Goal: Register for event/course

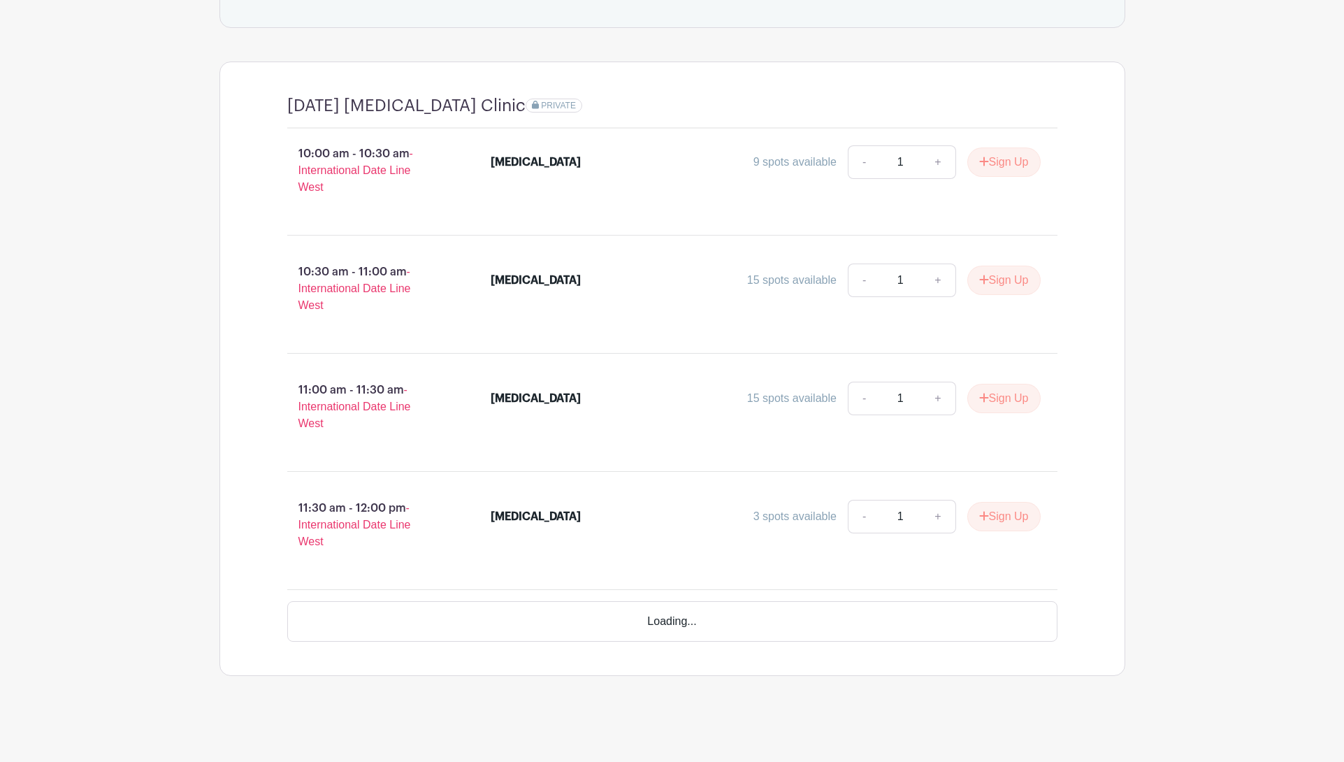
scroll to position [697, 0]
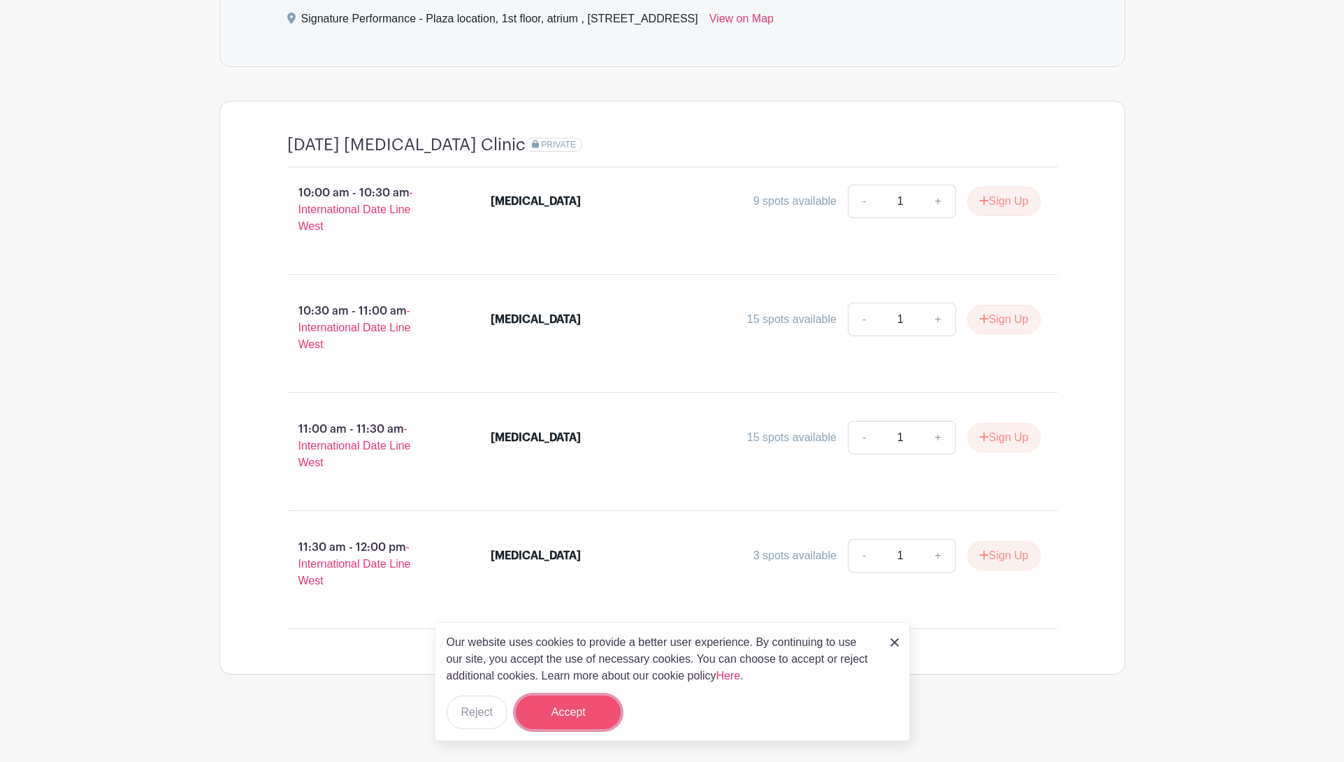
click at [603, 716] on button "Accept" at bounding box center [568, 713] width 105 height 34
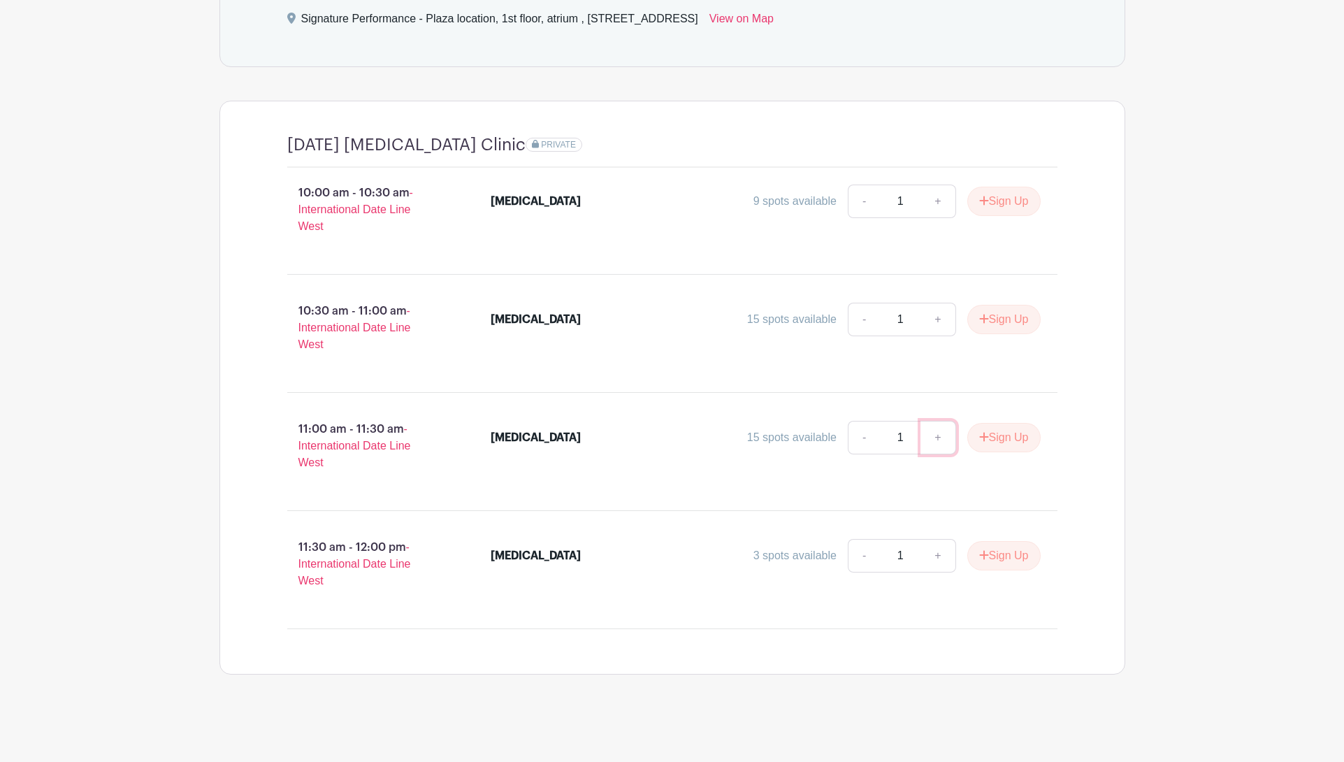
click at [933, 433] on link "+" at bounding box center [938, 438] width 35 height 34
type input "2"
click at [995, 438] on button "Sign Up" at bounding box center [1004, 437] width 73 height 29
click at [1016, 716] on link "Review & Confirm Signups" at bounding box center [1044, 725] width 162 height 34
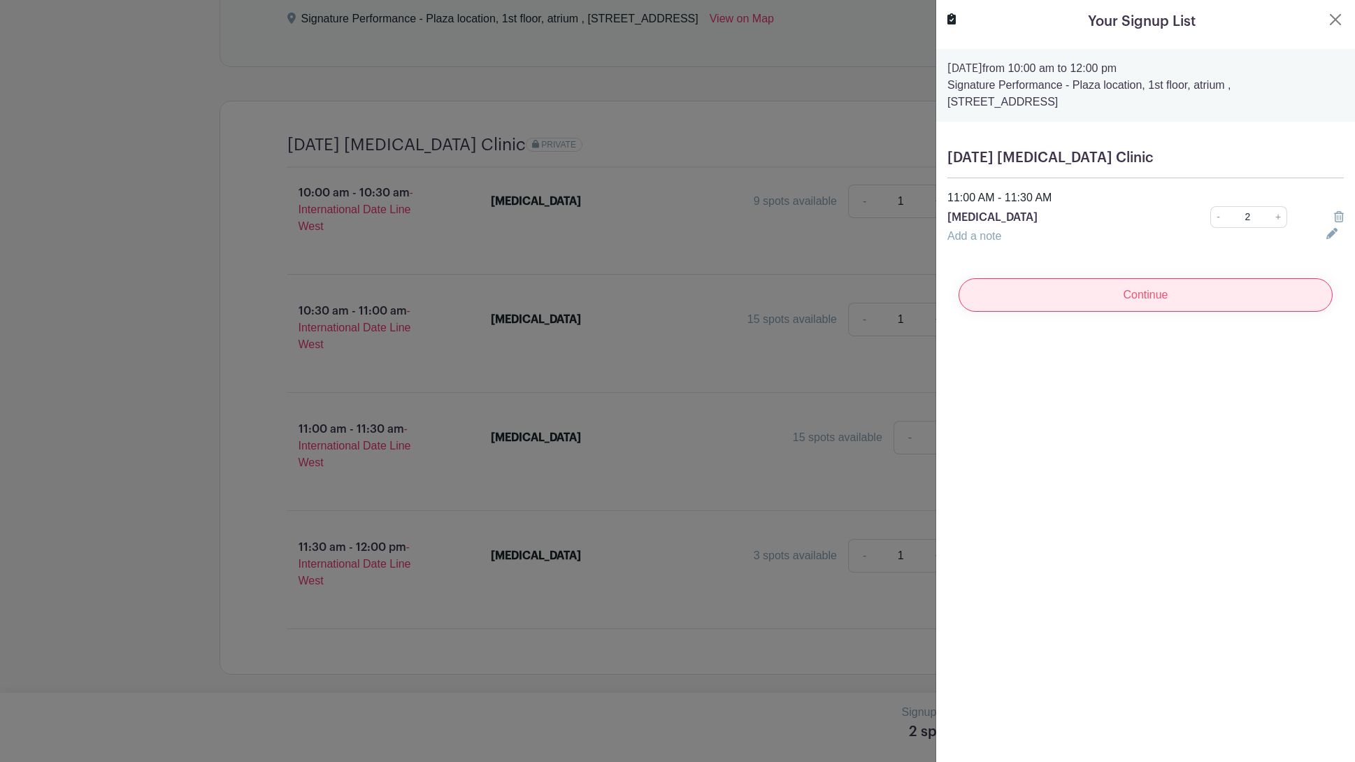
click at [1078, 306] on input "Continue" at bounding box center [1145, 295] width 374 height 34
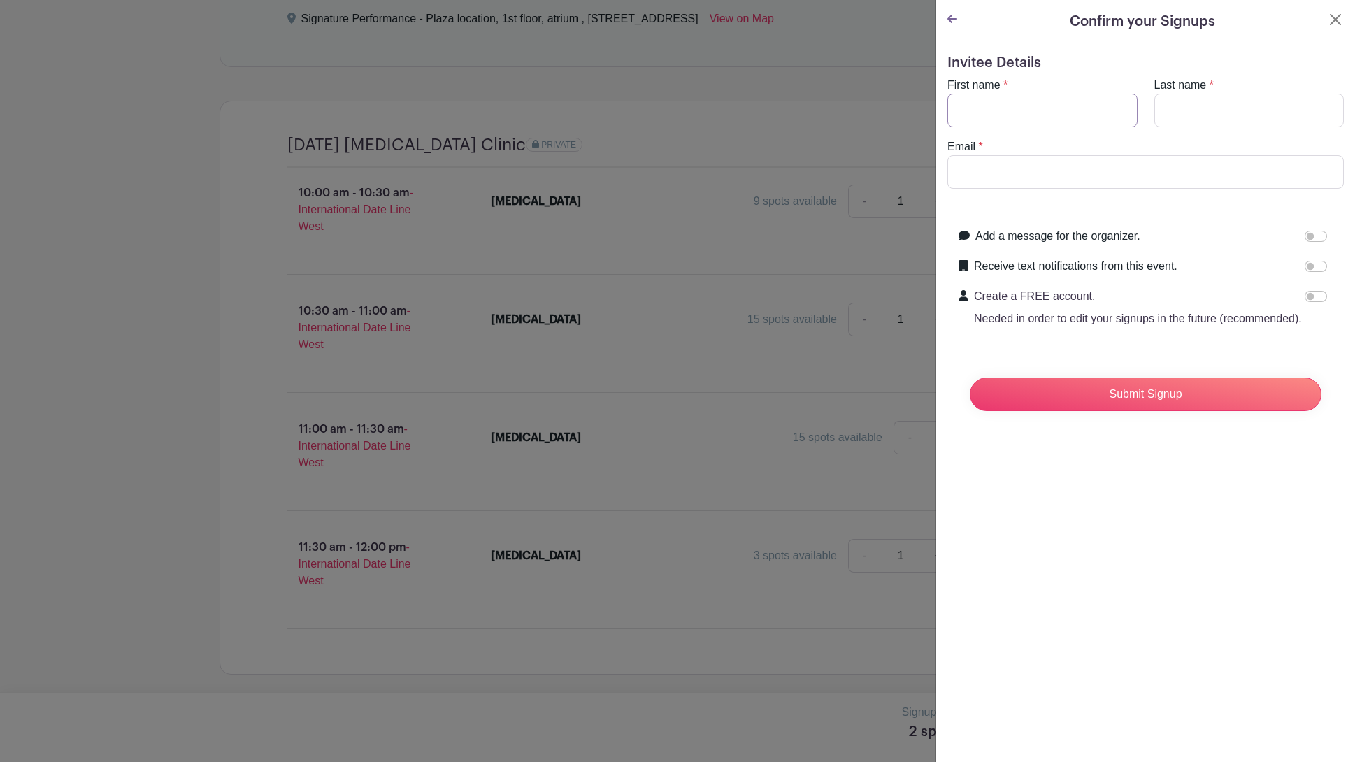
click at [1029, 106] on input "First name" at bounding box center [1042, 111] width 190 height 34
type input "Ashley"
click at [1217, 108] on input "Last name" at bounding box center [1249, 111] width 190 height 34
type input "Jones"
click at [1185, 174] on input "Email" at bounding box center [1145, 172] width 396 height 34
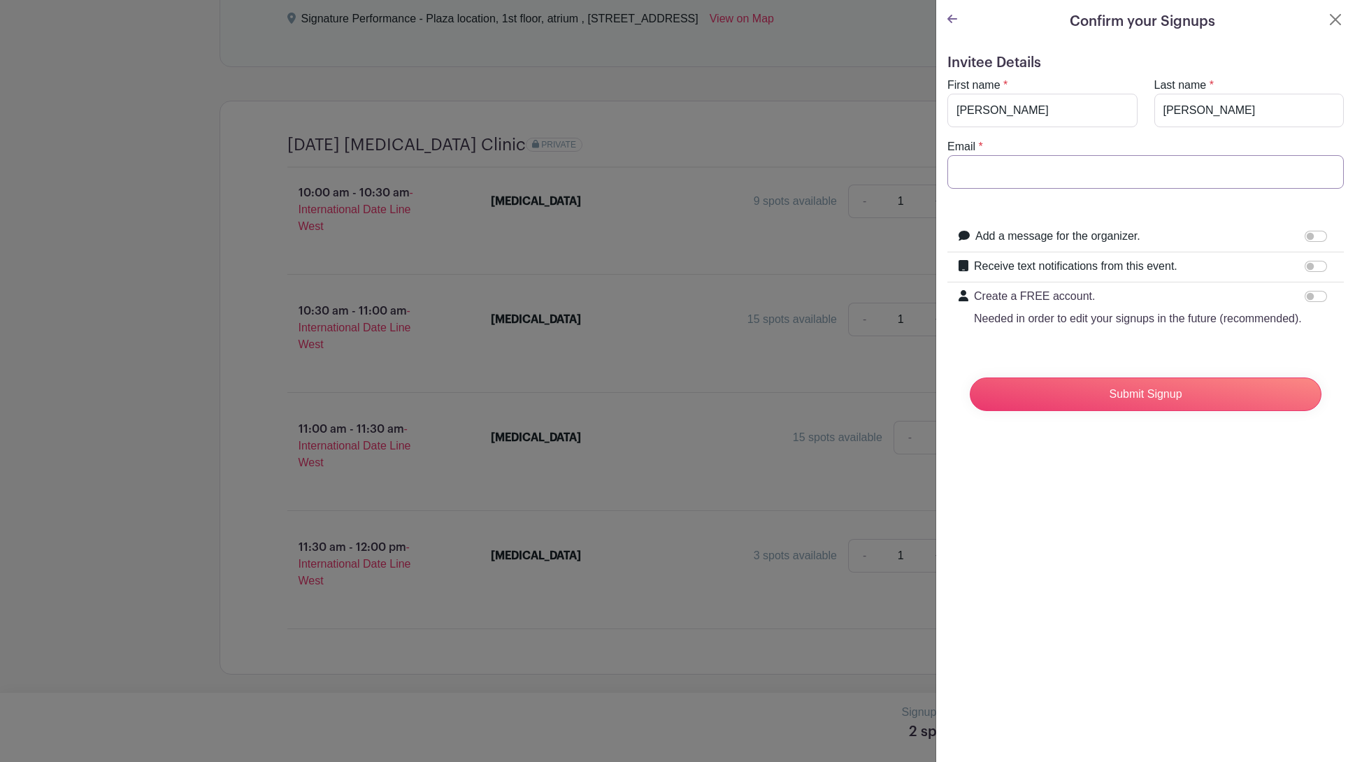
type input "ajones@omahanational.com"
click at [1124, 404] on input "Submit Signup" at bounding box center [1146, 395] width 352 height 34
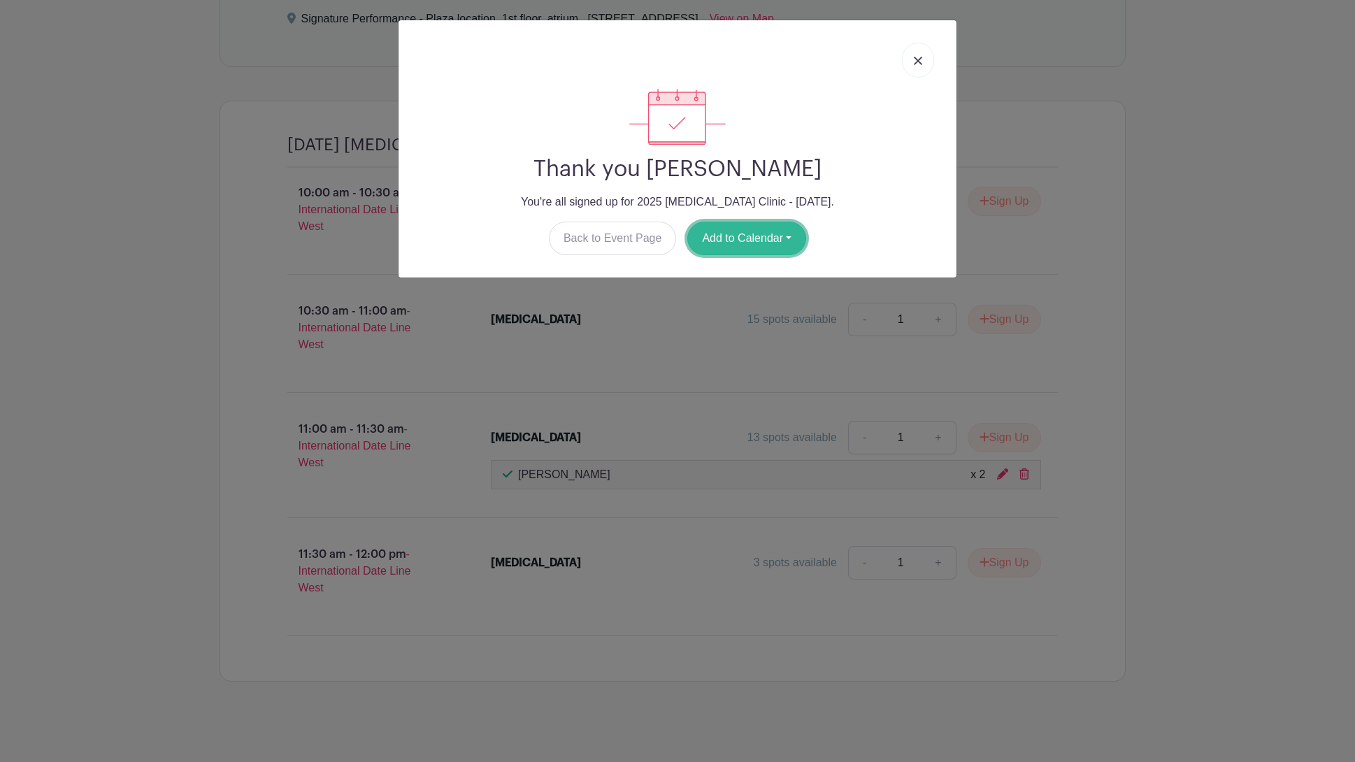
click at [757, 243] on button "Add to Calendar" at bounding box center [746, 239] width 119 height 34
click at [723, 292] on link "Outlook" at bounding box center [743, 296] width 110 height 22
click at [908, 59] on link at bounding box center [918, 60] width 32 height 35
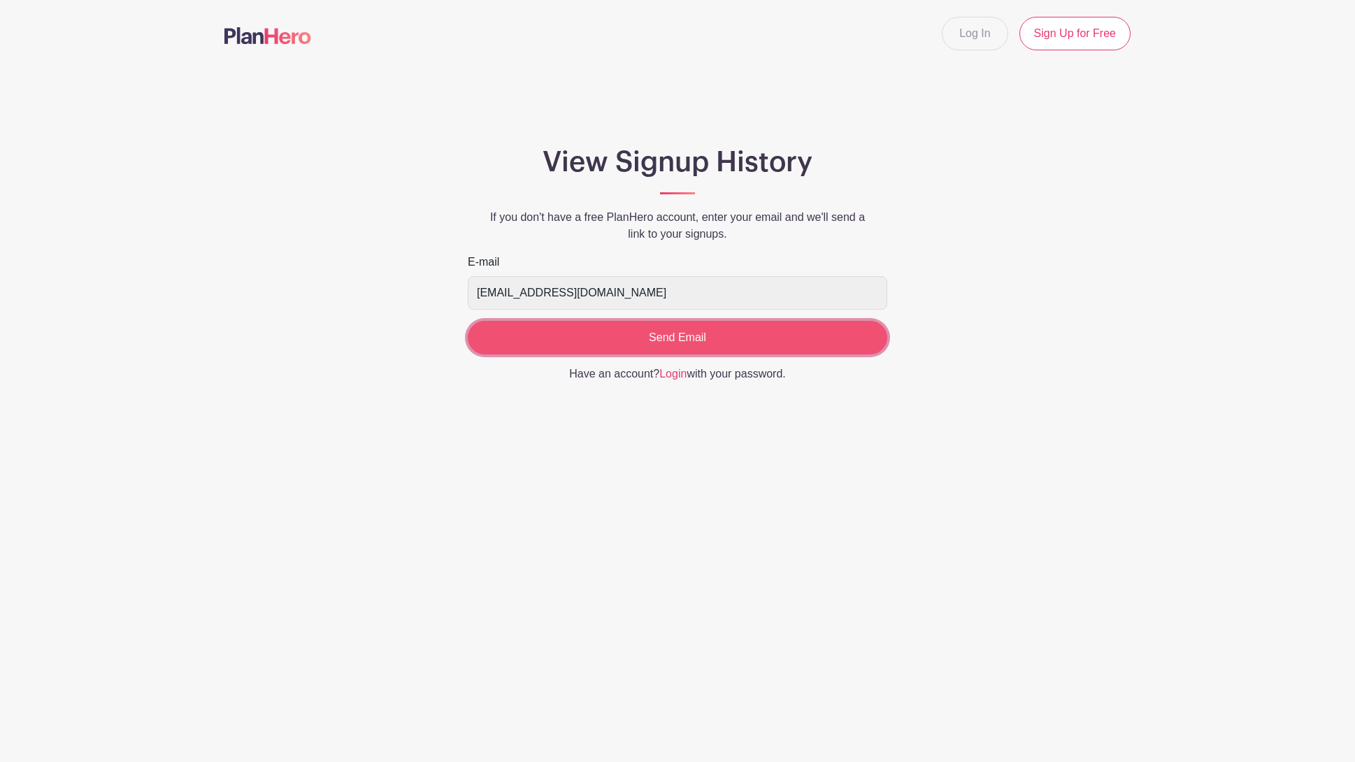
click at [726, 334] on input "Send Email" at bounding box center [677, 338] width 419 height 34
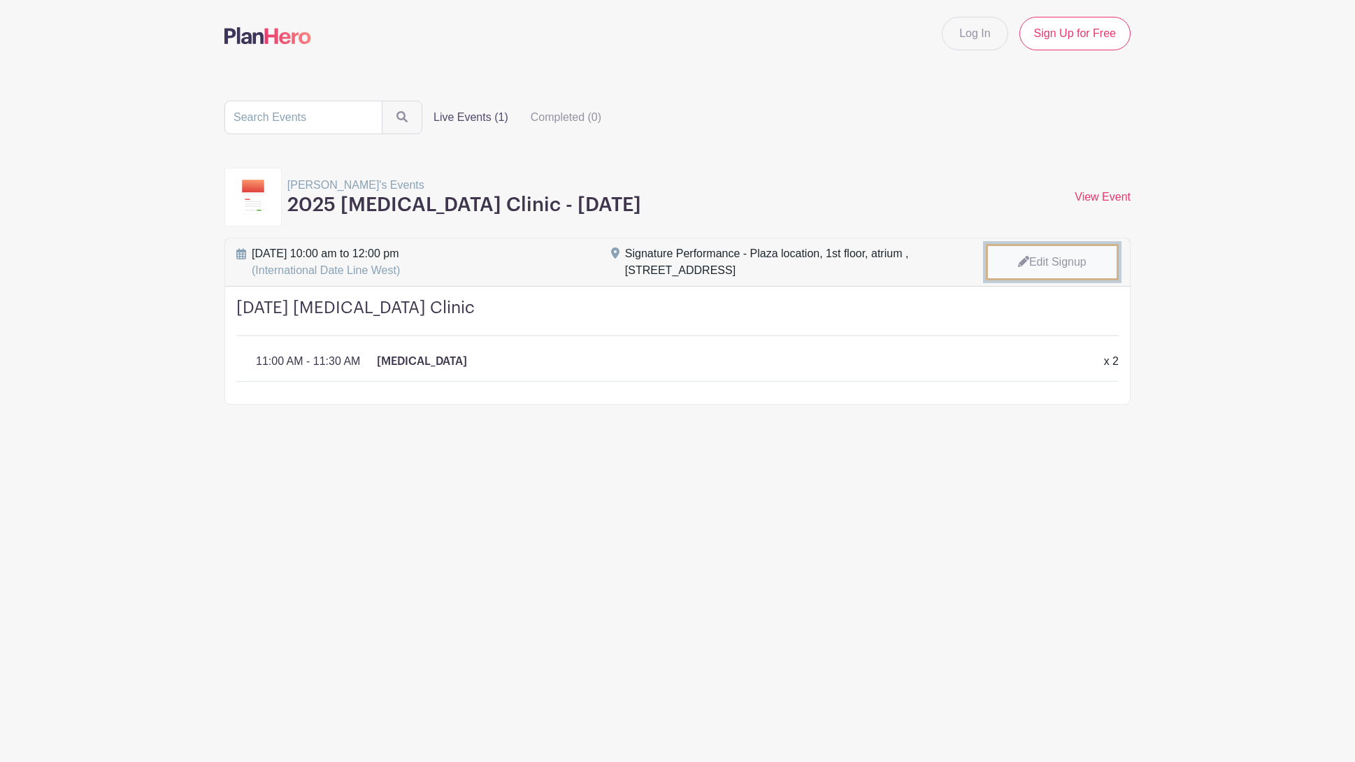
click at [1032, 255] on link "Edit Signup" at bounding box center [1052, 262] width 133 height 36
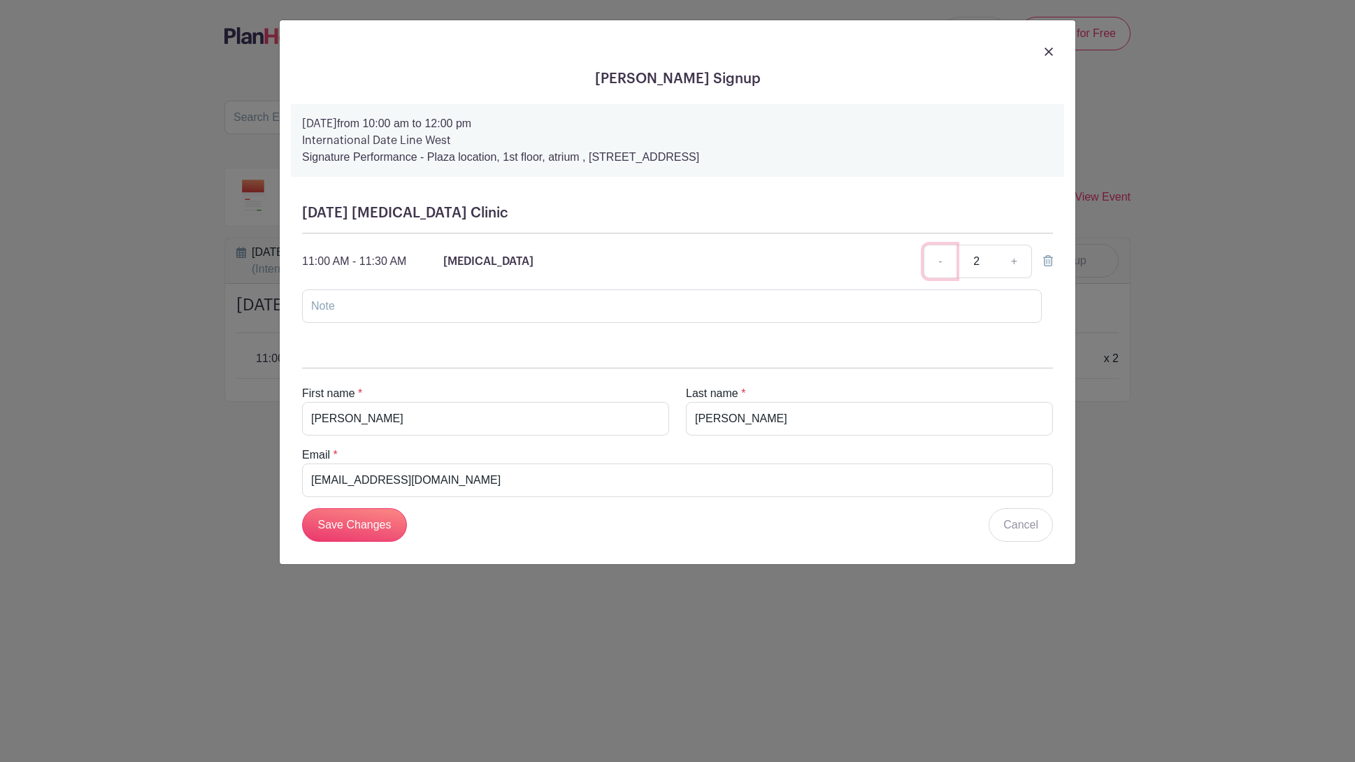
click at [942, 255] on link "-" at bounding box center [940, 262] width 32 height 34
type input "1"
click at [942, 255] on link "-" at bounding box center [940, 262] width 32 height 34
click at [940, 263] on link "-" at bounding box center [940, 262] width 32 height 34
click at [1046, 254] on div at bounding box center [1048, 261] width 10 height 17
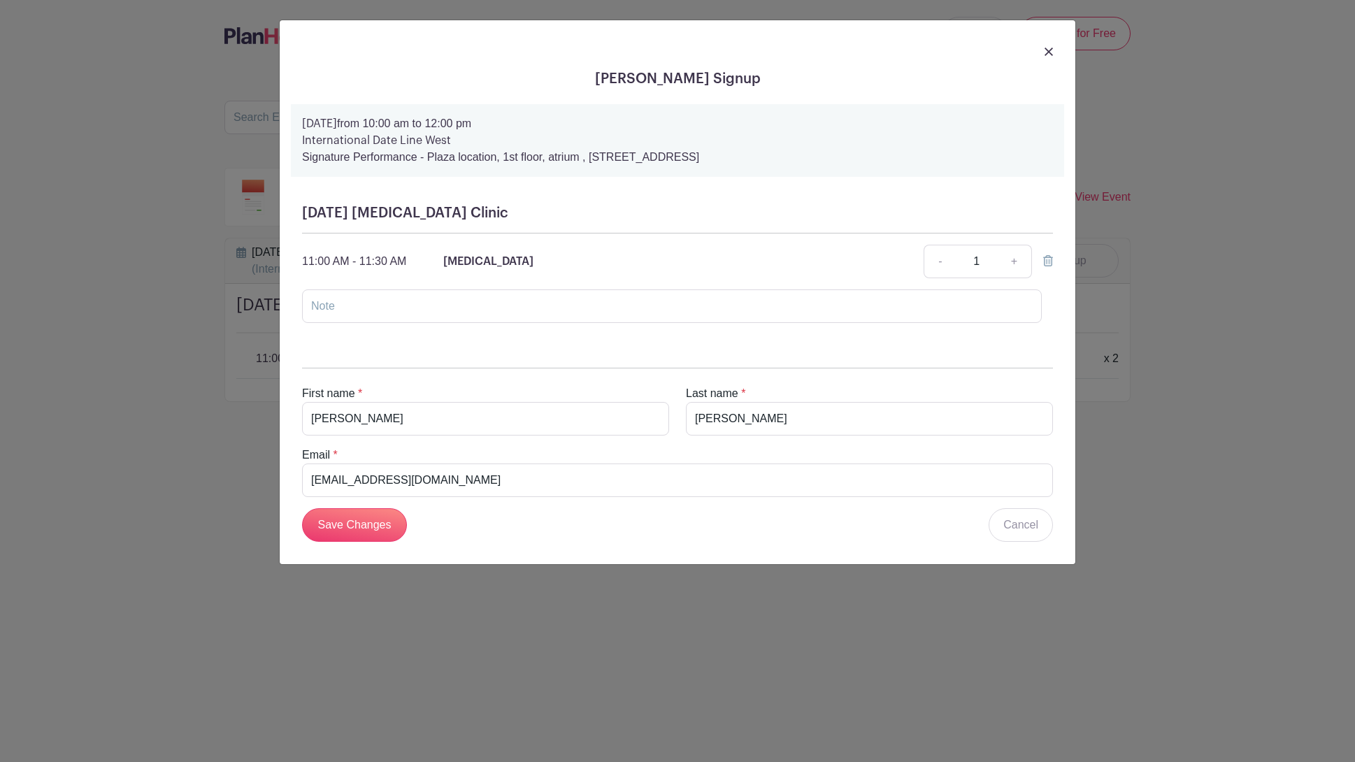
click at [1047, 259] on icon at bounding box center [1048, 260] width 10 height 11
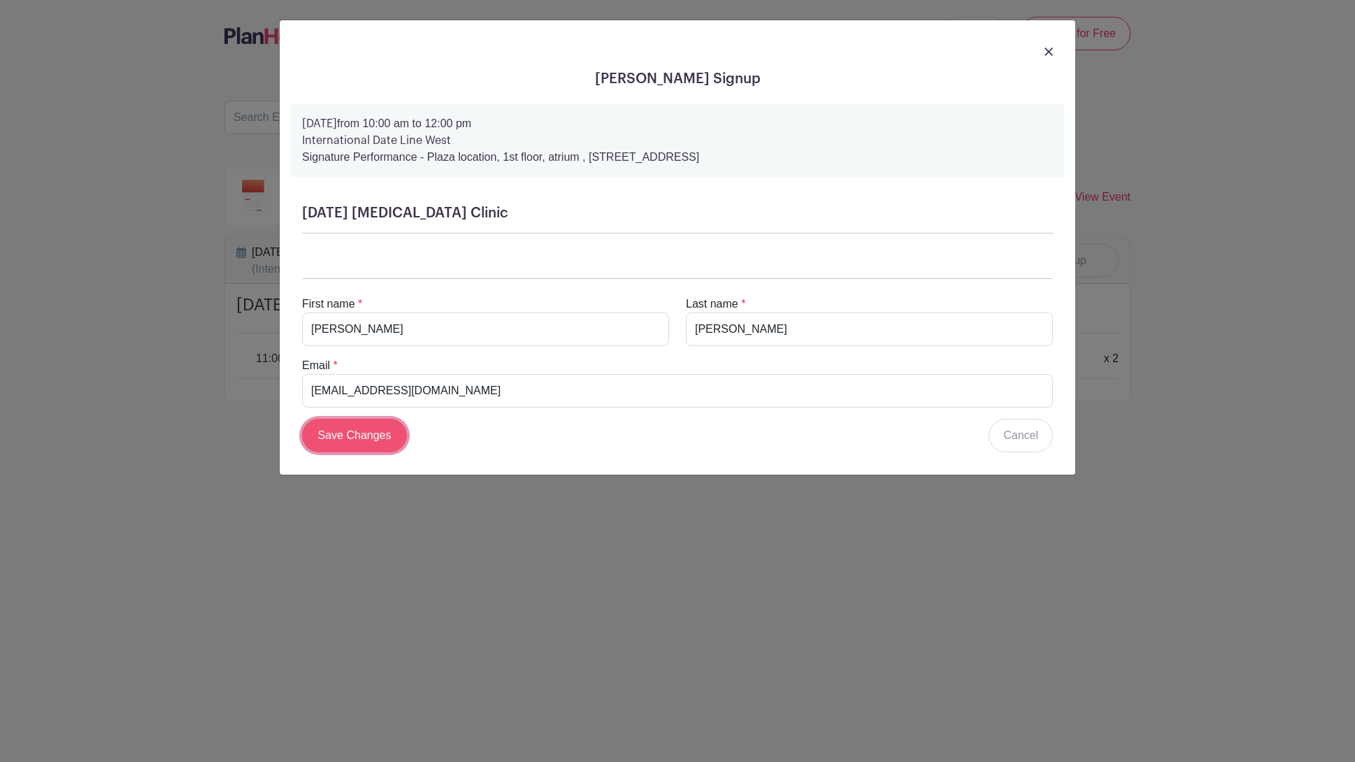
click at [390, 432] on input "Save Changes" at bounding box center [354, 436] width 105 height 34
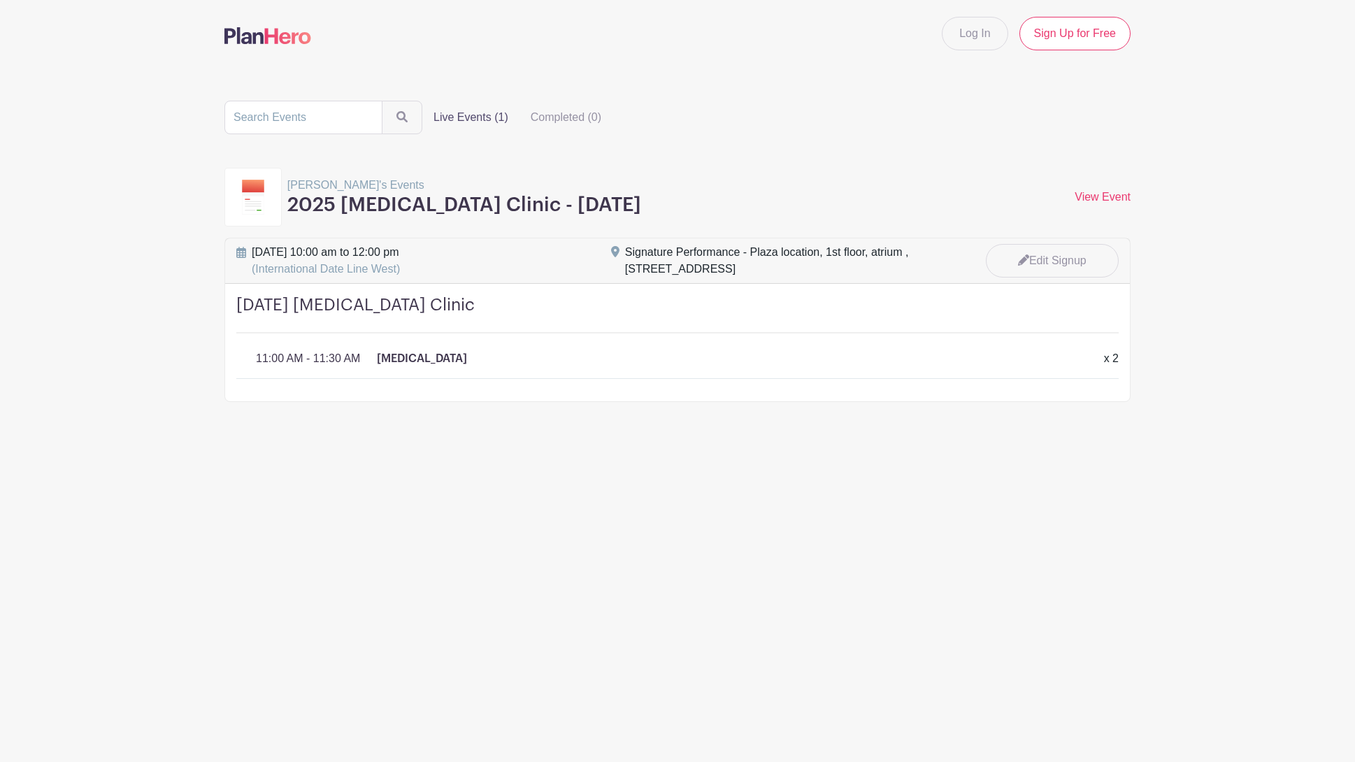
click at [350, 203] on h3 "2025 [MEDICAL_DATA] Clinic - [DATE]" at bounding box center [464, 206] width 354 height 24
